Goal: Information Seeking & Learning: Learn about a topic

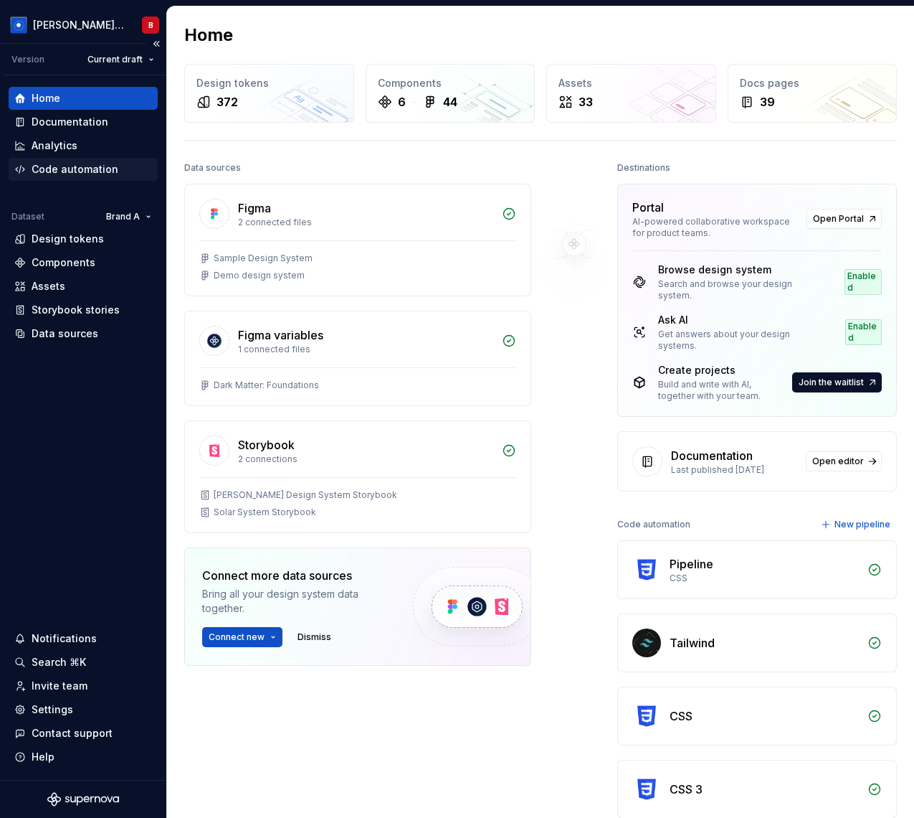
click at [70, 166] on div "Code automation" at bounding box center [75, 169] width 87 height 14
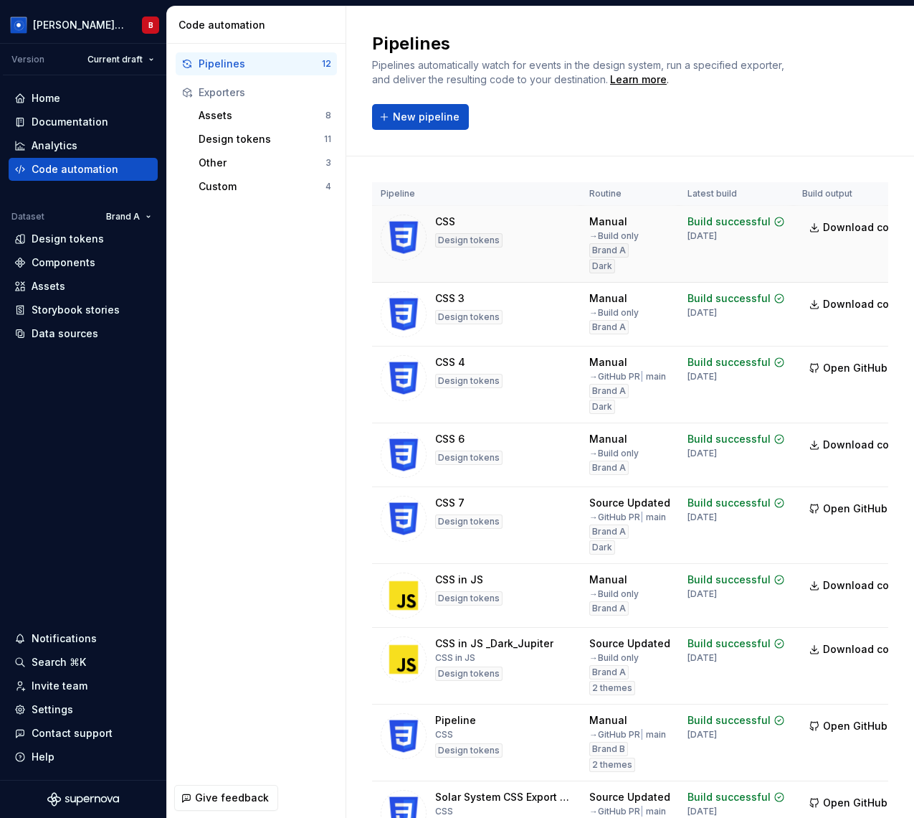
scroll to position [0, 113]
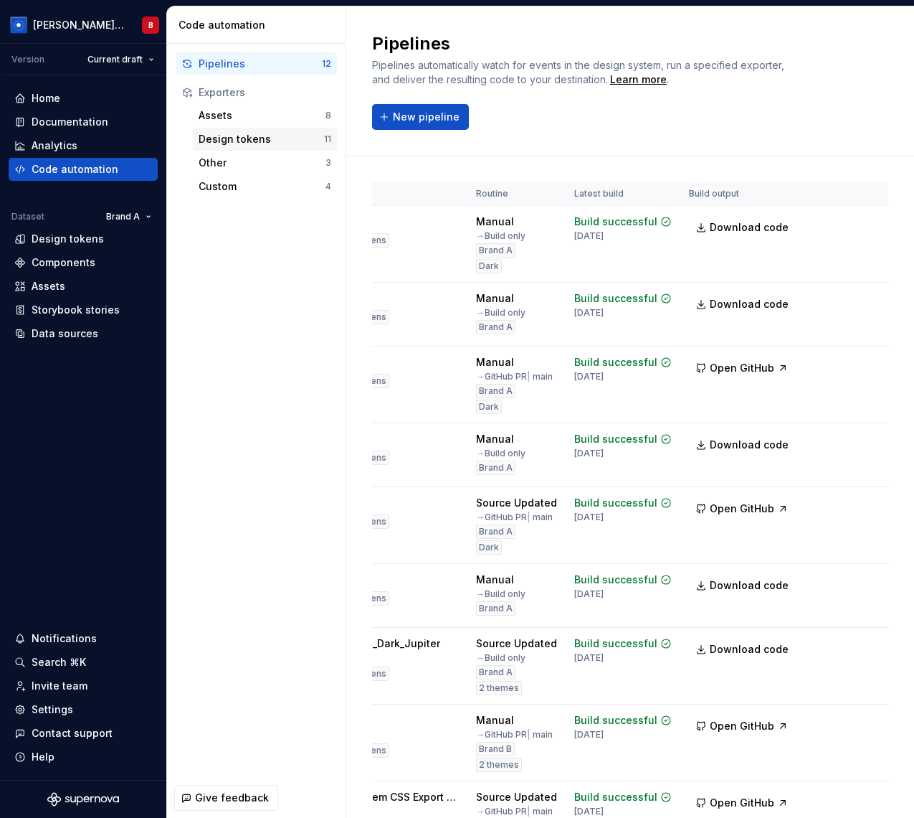
click at [247, 143] on div "Design tokens" at bounding box center [262, 139] width 126 height 14
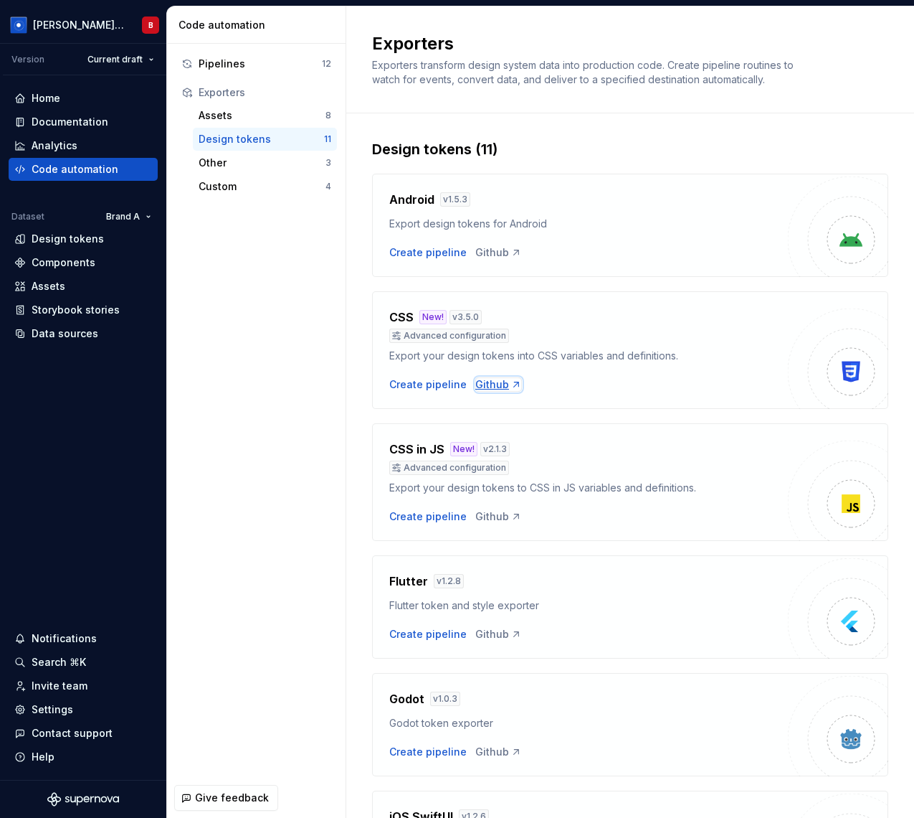
click at [497, 384] on div "Github" at bounding box center [498, 384] width 47 height 14
